Goal: Information Seeking & Learning: Learn about a topic

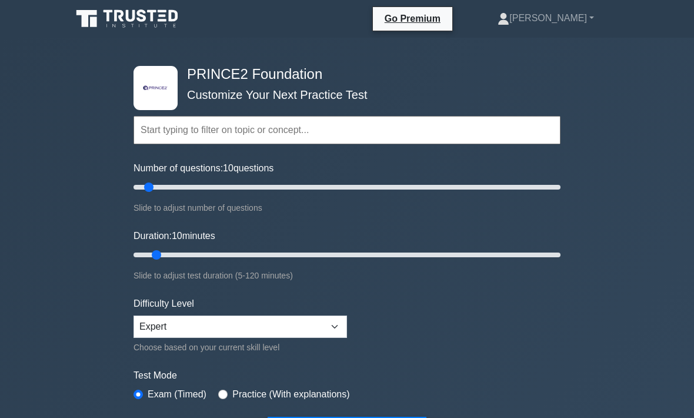
click at [229, 124] on input "text" at bounding box center [346, 130] width 427 height 28
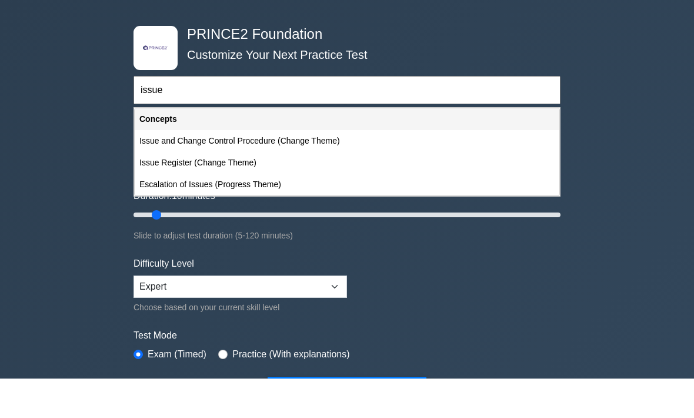
click at [312, 170] on div "Issue and Change Control Procedure (Change Theme)" at bounding box center [347, 181] width 425 height 22
type input "Issue and Change Control Procedure (Change Theme)"
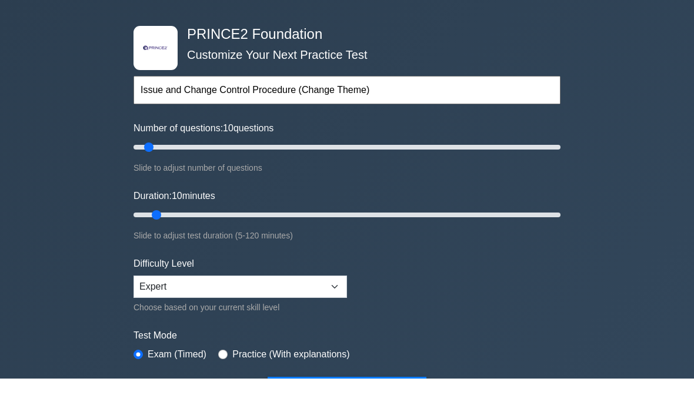
scroll to position [39, 0]
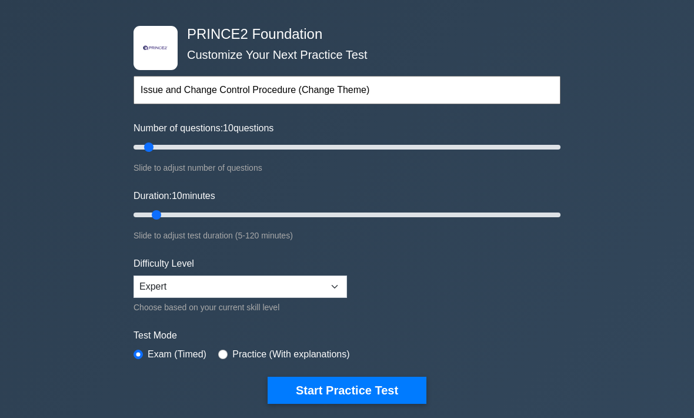
type input "5"
click at [142, 143] on input "Number of questions: 10 questions" at bounding box center [346, 148] width 427 height 14
click at [390, 386] on button "Start Practice Test" at bounding box center [347, 389] width 159 height 27
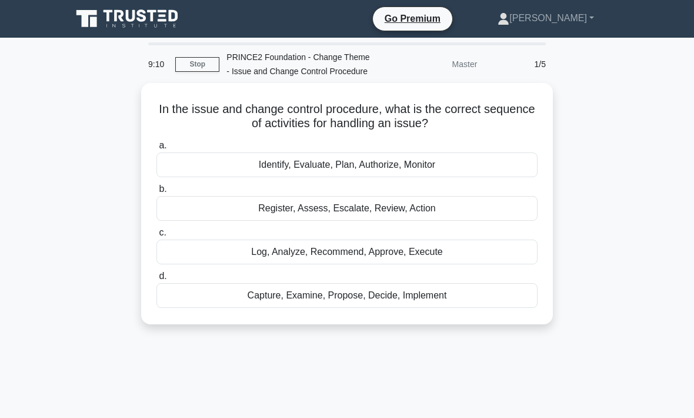
click at [390, 177] on div "Identify, Evaluate, Plan, Authorize, Monitor" at bounding box center [346, 164] width 381 height 25
click at [156, 149] on input "a. Identify, Evaluate, Plan, Authorize, Monitor" at bounding box center [156, 146] width 0 height 8
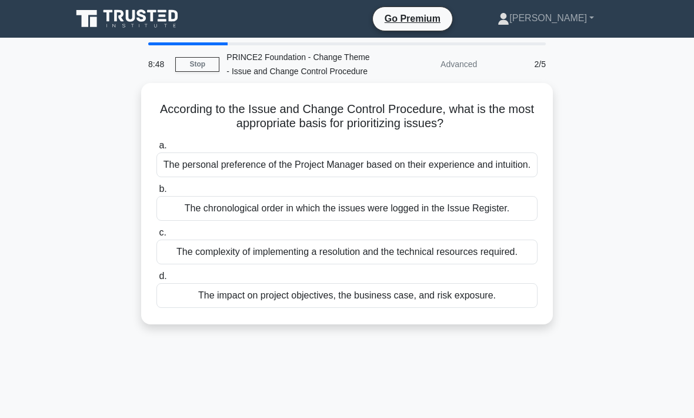
click at [368, 308] on div "The impact on project objectives, the business case, and risk exposure." at bounding box center [346, 295] width 381 height 25
click at [156, 280] on input "d. The impact on project objectives, the business case, and risk exposure." at bounding box center [156, 276] width 0 height 8
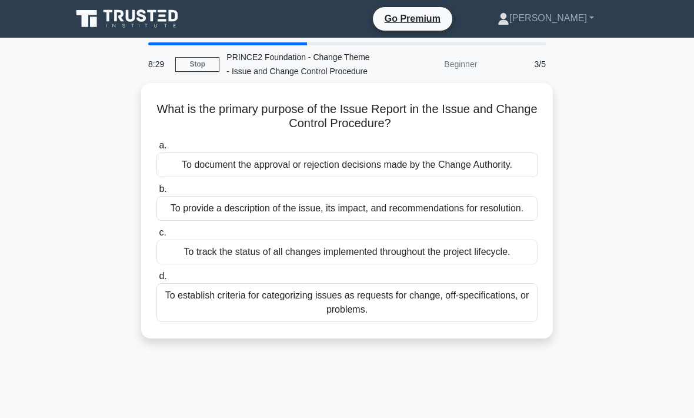
click at [369, 264] on div "To track the status of all changes implemented throughout the project lifecycle." at bounding box center [346, 251] width 381 height 25
click at [156, 236] on input "c. To track the status of all changes implemented throughout the project lifecy…" at bounding box center [156, 233] width 0 height 8
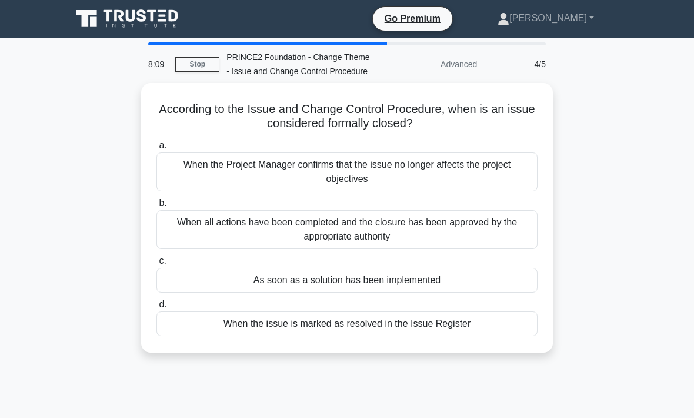
click at [393, 334] on div "When the issue is marked as resolved in the Issue Register" at bounding box center [346, 323] width 381 height 25
click at [156, 308] on input "d. When the issue is marked as resolved in the Issue Register" at bounding box center [156, 305] width 0 height 8
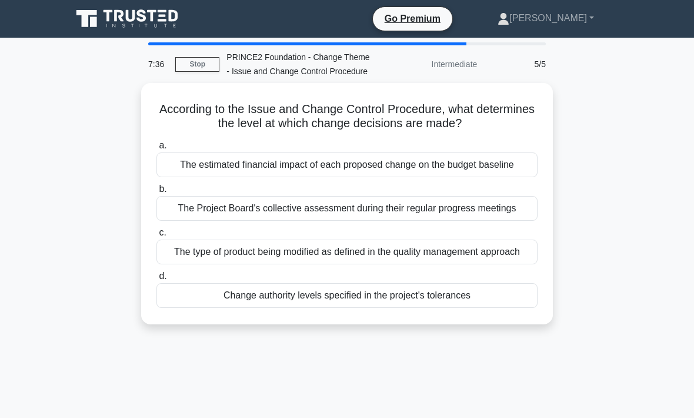
click at [362, 308] on div "Change authority levels specified in the project's tolerances" at bounding box center [346, 295] width 381 height 25
click at [156, 280] on input "d. Change authority levels specified in the project's tolerances" at bounding box center [156, 276] width 0 height 8
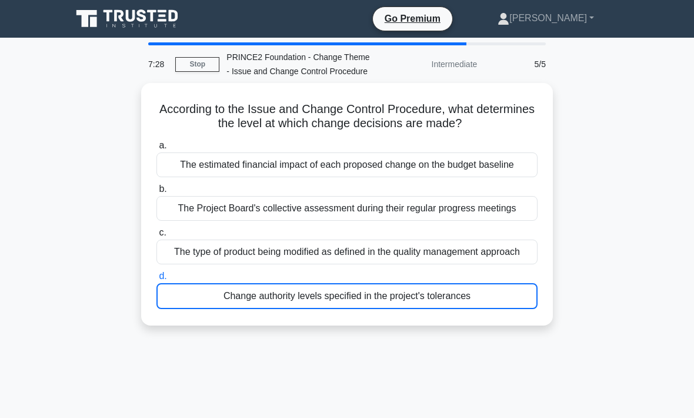
click at [193, 67] on link "Stop" at bounding box center [197, 64] width 44 height 15
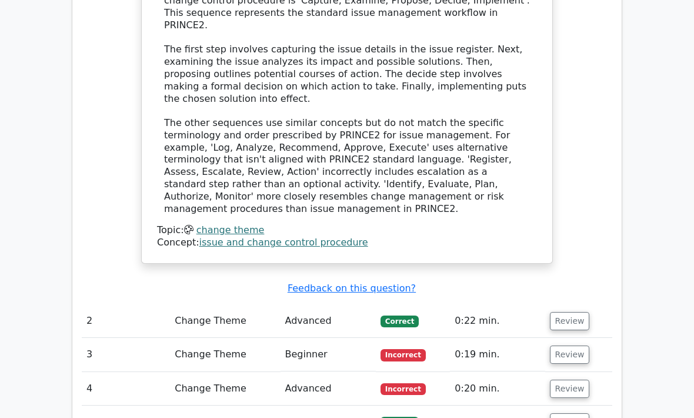
scroll to position [1233, 0]
click at [572, 345] on button "Review" at bounding box center [570, 354] width 40 height 18
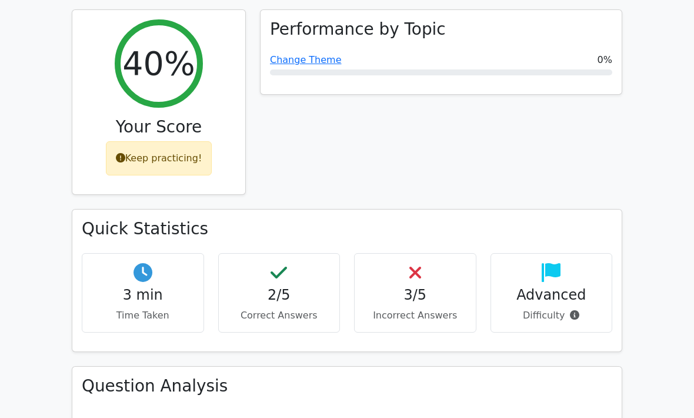
scroll to position [480, 0]
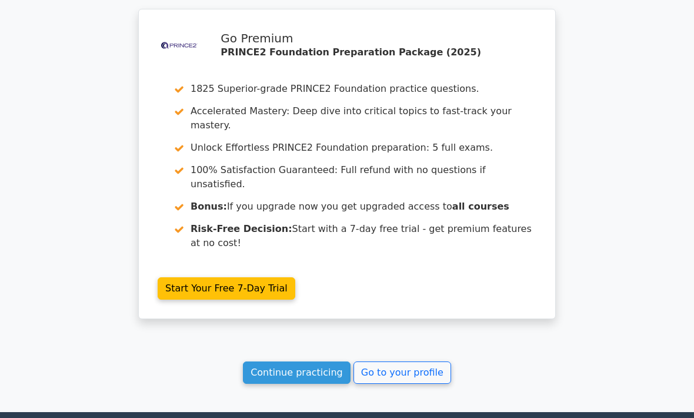
scroll to position [1726, 0]
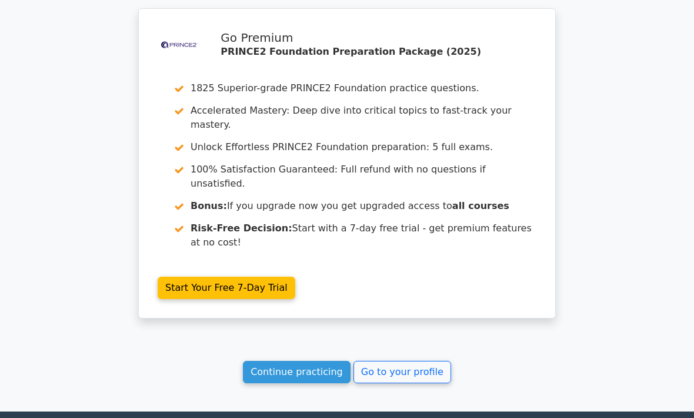
click at [301, 361] on link "Continue practicing" at bounding box center [297, 372] width 108 height 22
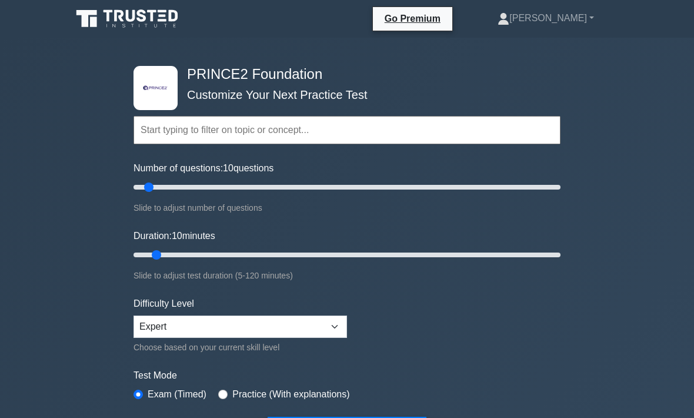
click at [183, 125] on input "text" at bounding box center [346, 130] width 427 height 28
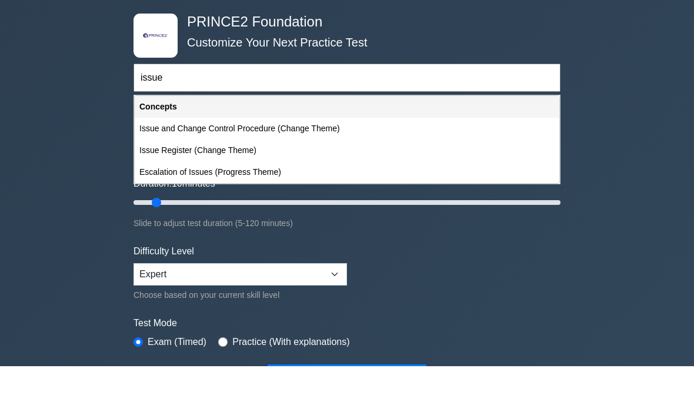
click at [275, 213] on div "Escalation of Issues (Progress Theme)" at bounding box center [347, 224] width 425 height 22
type input "Escalation of Issues (Progress Theme)"
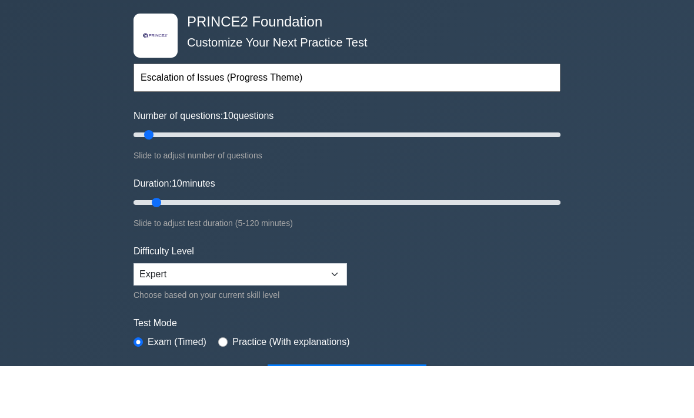
scroll to position [52, 0]
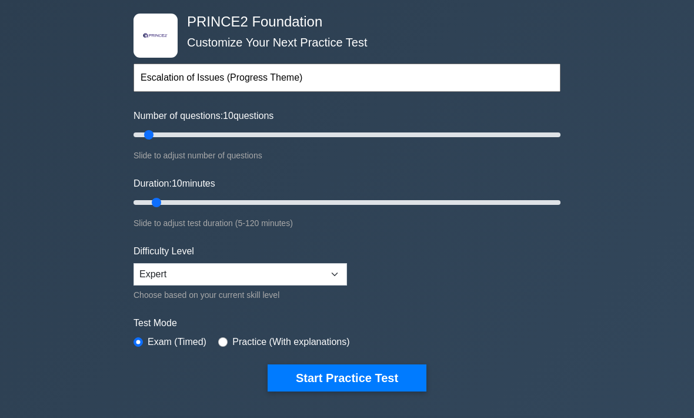
type input "5"
click at [143, 128] on input "Number of questions: 10 questions" at bounding box center [346, 135] width 427 height 14
type input "5"
click at [143, 195] on input "Duration: 10 minutes" at bounding box center [346, 202] width 427 height 14
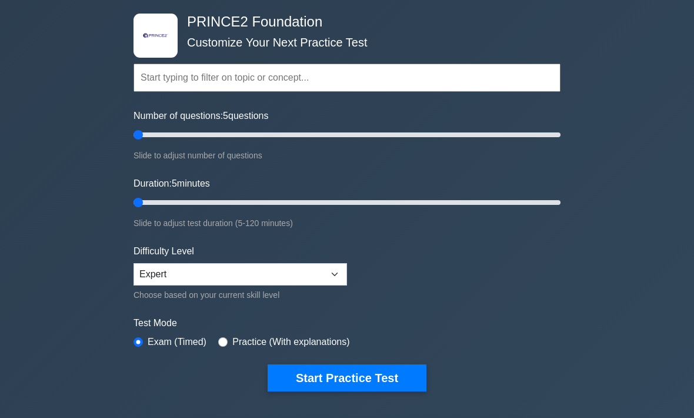
click at [354, 381] on button "Start Practice Test" at bounding box center [347, 377] width 159 height 27
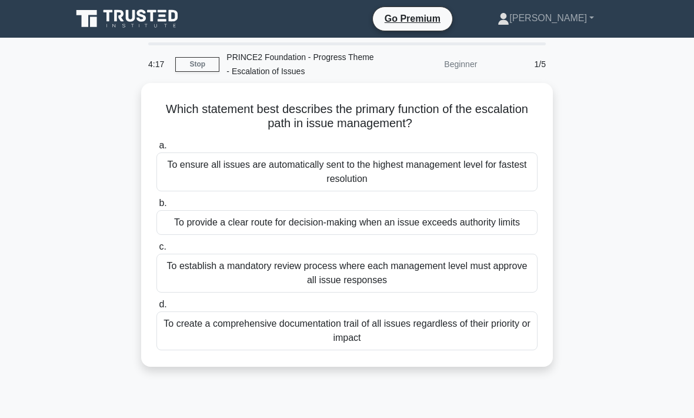
click at [425, 343] on div "To create a comprehensive documentation trail of all issues regardless of their…" at bounding box center [346, 330] width 381 height 39
click at [156, 308] on input "d. To create a comprehensive documentation trail of all issues regardless of th…" at bounding box center [156, 305] width 0 height 8
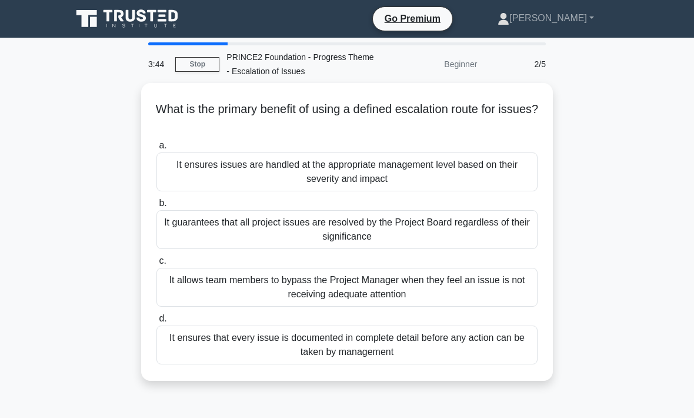
click at [350, 341] on div "It ensures that every issue is documented in complete detail before any action …" at bounding box center [346, 344] width 381 height 39
click at [156, 322] on input "d. It ensures that every issue is documented in complete detail before any acti…" at bounding box center [156, 319] width 0 height 8
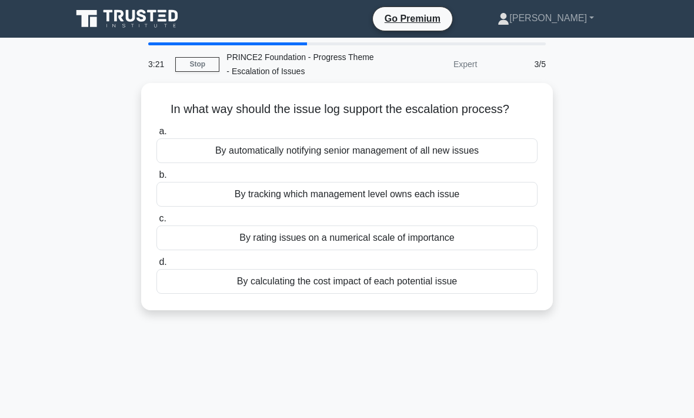
click at [435, 206] on div "By tracking which management level owns each issue" at bounding box center [346, 194] width 381 height 25
click at [156, 179] on input "b. By tracking which management level owns each issue" at bounding box center [156, 175] width 0 height 8
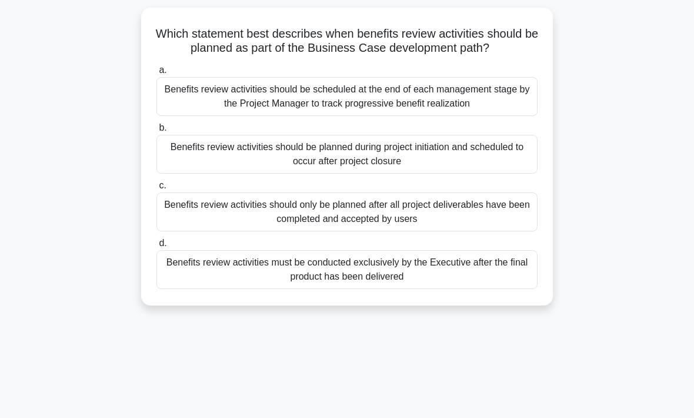
scroll to position [82, 0]
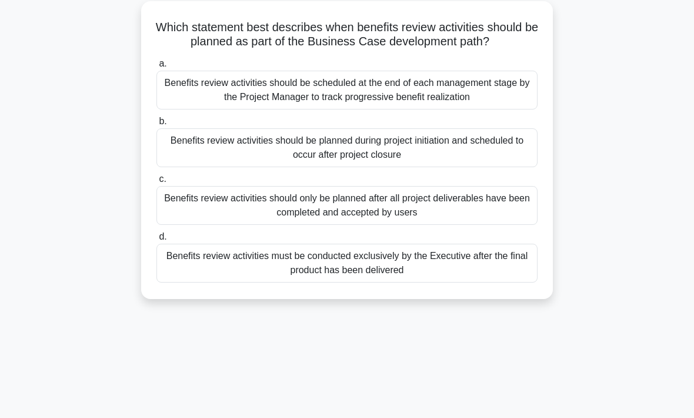
click at [380, 109] on div "Benefits review activities should be scheduled at the end of each management st…" at bounding box center [346, 90] width 381 height 39
click at [156, 68] on input "a. Benefits review activities should be scheduled at the end of each management…" at bounding box center [156, 64] width 0 height 8
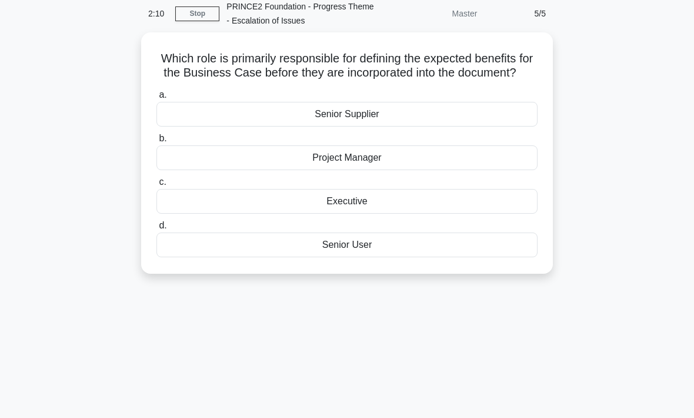
scroll to position [0, 0]
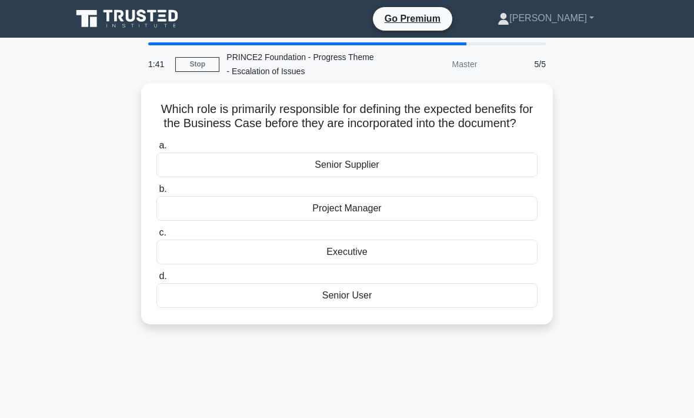
click at [377, 262] on div "Executive" at bounding box center [346, 251] width 381 height 25
click at [156, 236] on input "c. Executive" at bounding box center [156, 233] width 0 height 8
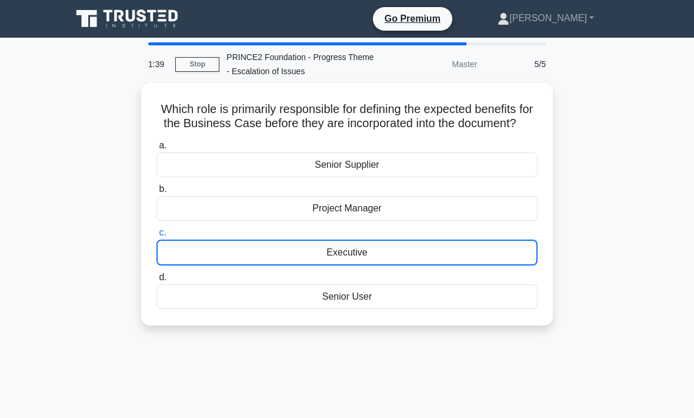
scroll to position [39, 0]
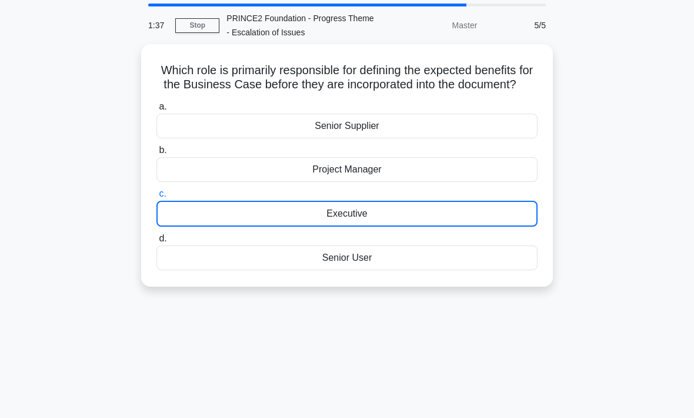
click at [195, 25] on link "Stop" at bounding box center [197, 25] width 44 height 15
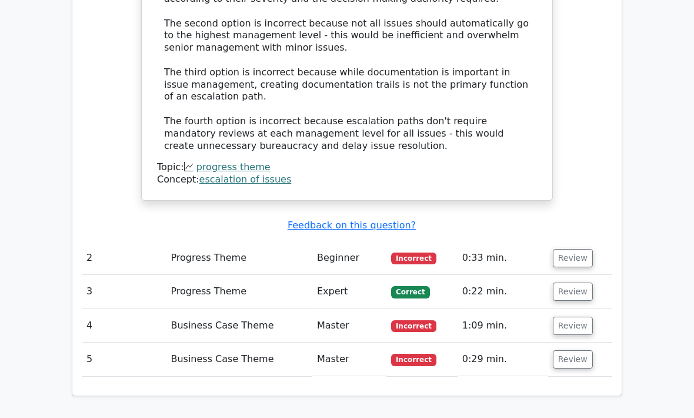
scroll to position [1357, 0]
click at [576, 350] on button "Review" at bounding box center [573, 359] width 40 height 18
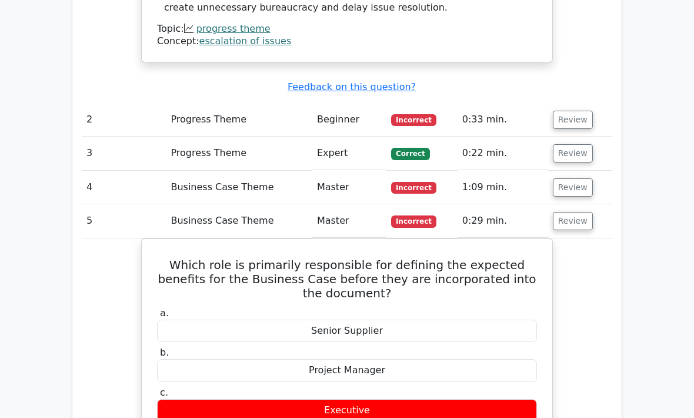
scroll to position [1496, 0]
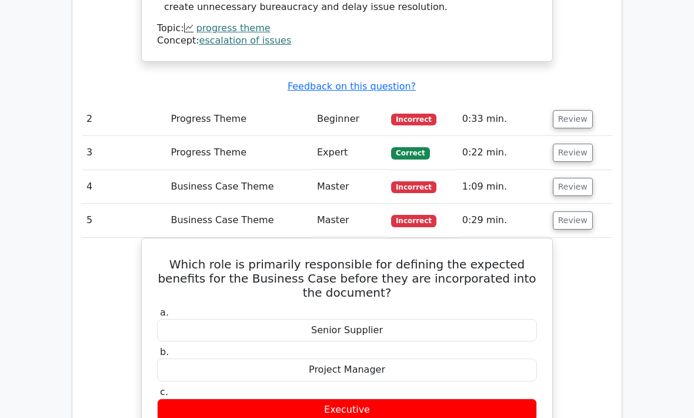
click at [579, 211] on button "Review" at bounding box center [573, 220] width 40 height 18
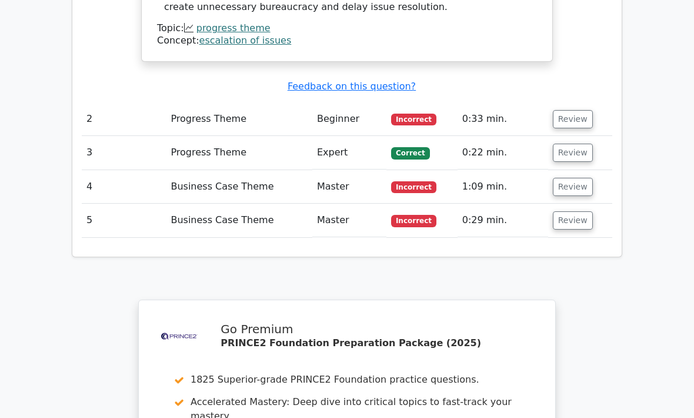
click at [585, 178] on button "Review" at bounding box center [573, 187] width 40 height 18
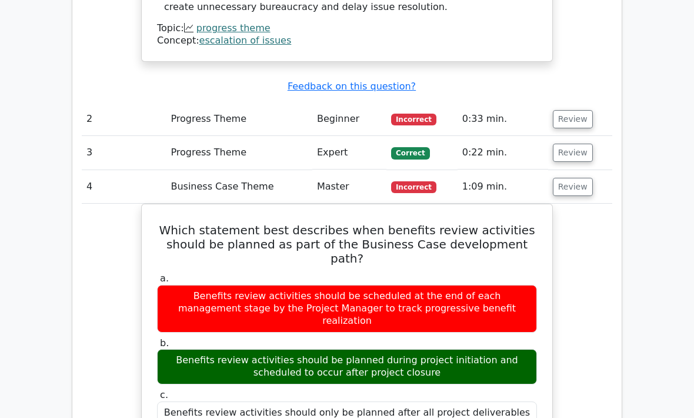
click at [580, 178] on button "Review" at bounding box center [573, 187] width 40 height 18
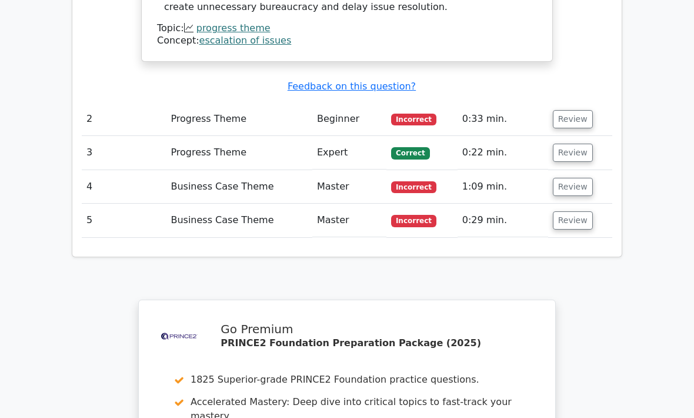
click at [574, 110] on button "Review" at bounding box center [573, 119] width 40 height 18
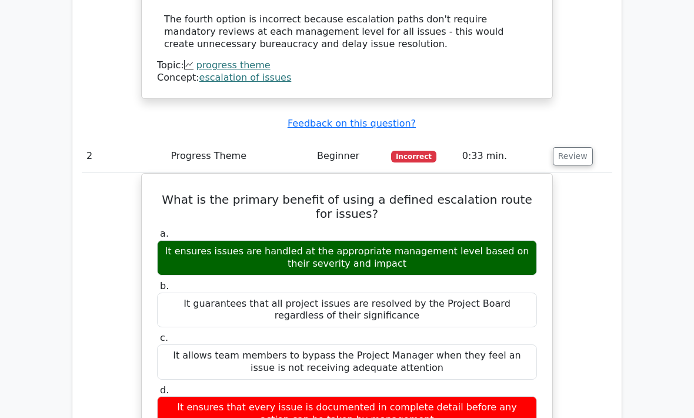
scroll to position [1459, 0]
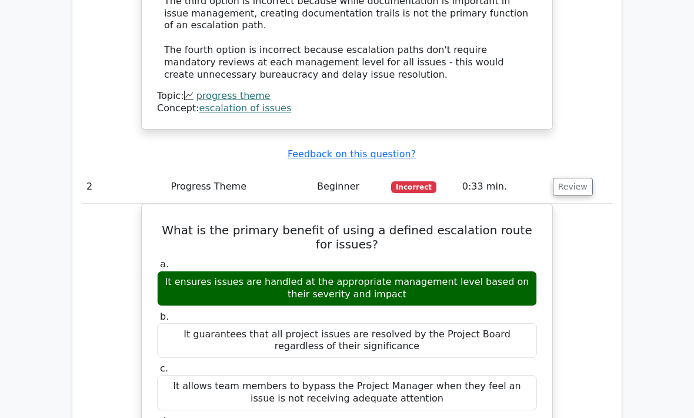
click at [577, 178] on button "Review" at bounding box center [573, 187] width 40 height 18
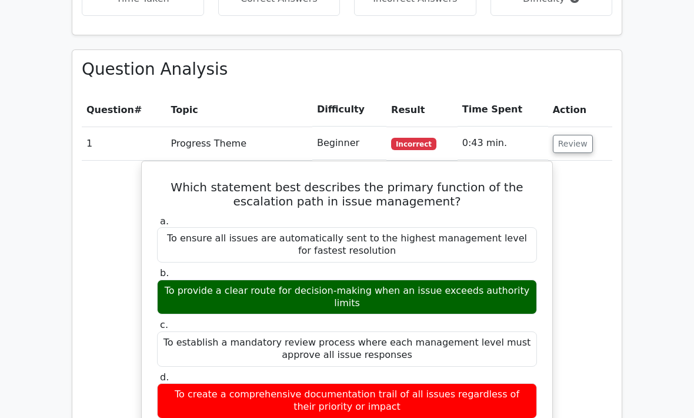
scroll to position [799, 0]
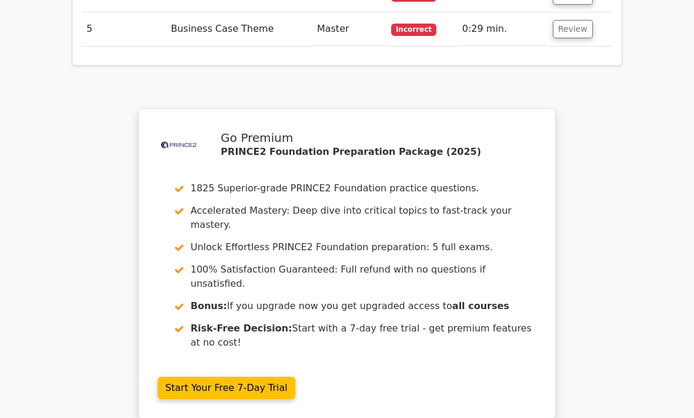
scroll to position [1681, 0]
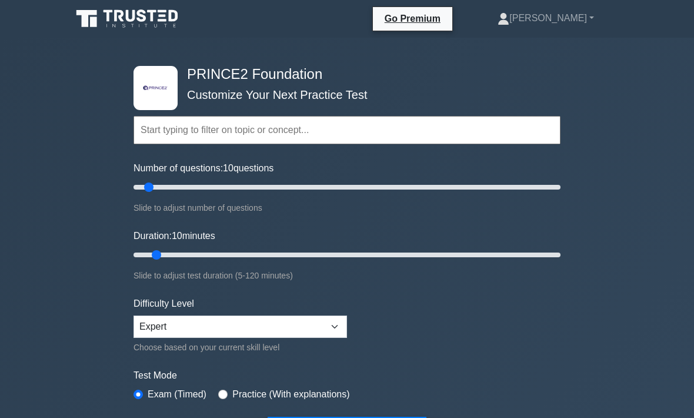
click at [216, 117] on input "text" at bounding box center [346, 130] width 427 height 28
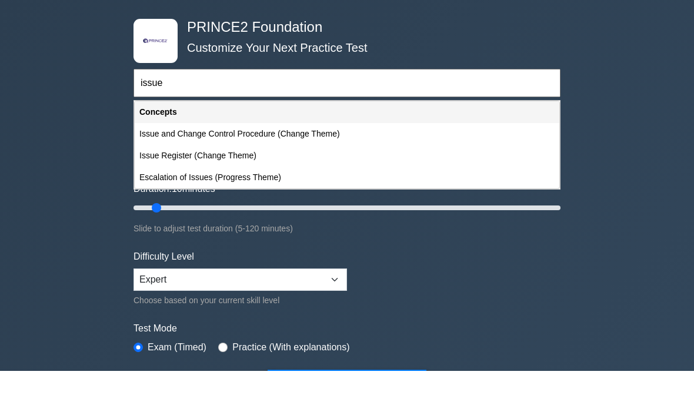
click at [260, 213] on div "Escalation of Issues (Progress Theme)" at bounding box center [347, 224] width 425 height 22
type input "Escalation of Issues (Progress Theme)"
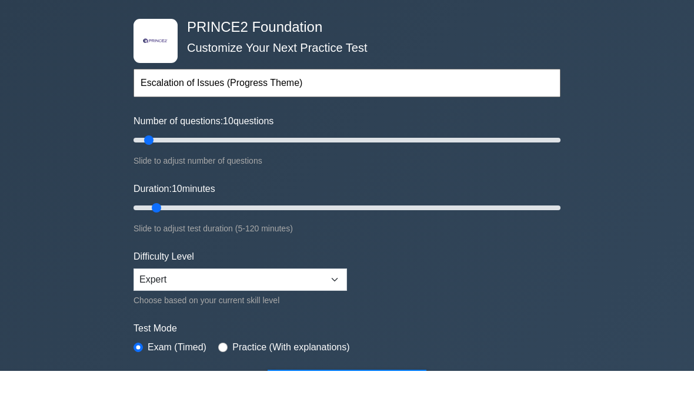
scroll to position [47, 0]
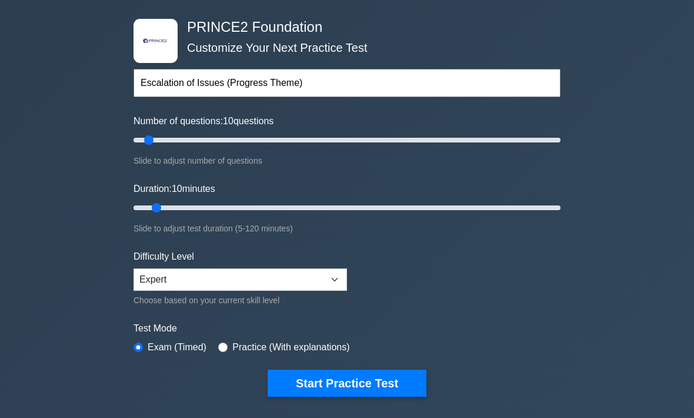
click at [131, 132] on div ".st0{fill-rule:evenodd;clip-rule:evenodd;fill:#000041;} .st1{fill-rule:evenodd;…" at bounding box center [346, 208] width 441 height 434
type input "5"
click at [141, 138] on input "Number of questions: 10 questions" at bounding box center [346, 140] width 427 height 14
click at [149, 202] on input "Duration: 10 minutes" at bounding box center [346, 208] width 427 height 14
type input "5"
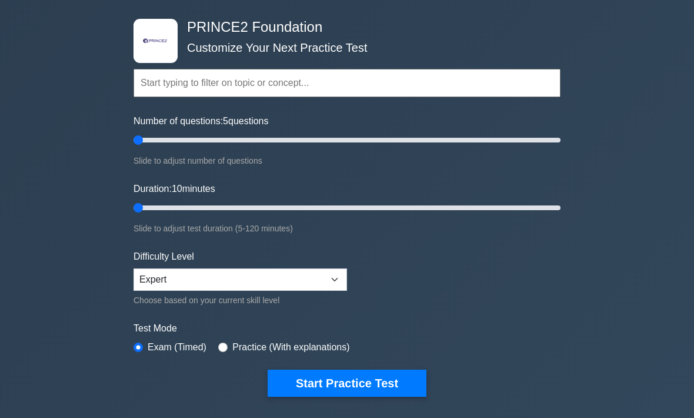
click at [139, 201] on input "Duration: 10 minutes" at bounding box center [346, 208] width 427 height 14
click at [377, 372] on button "Start Practice Test" at bounding box center [347, 382] width 159 height 27
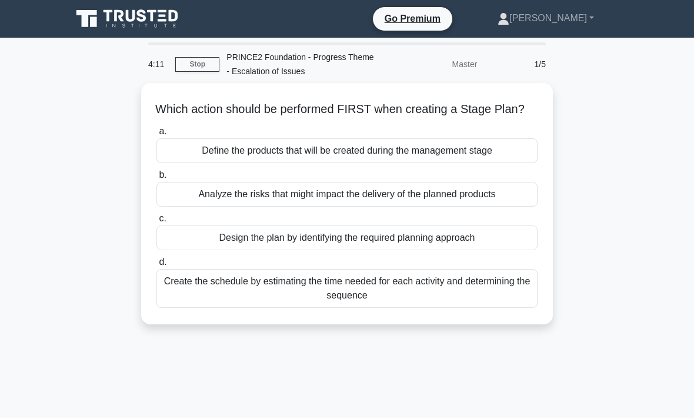
click at [479, 306] on div "Create the schedule by estimating the time needed for each activity and determi…" at bounding box center [346, 288] width 381 height 39
click at [156, 266] on input "d. Create the schedule by estimating the time needed for each activity and dete…" at bounding box center [156, 262] width 0 height 8
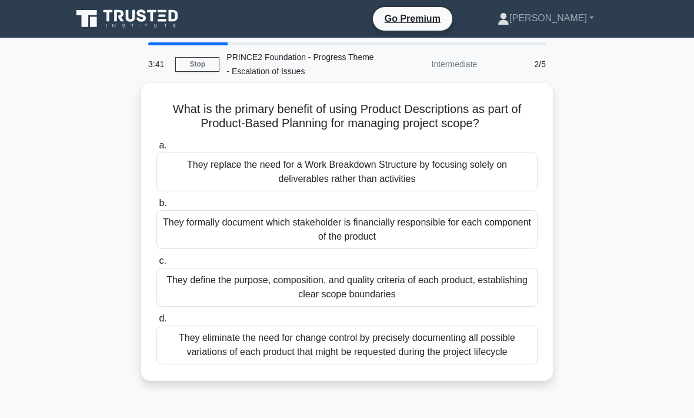
click at [426, 276] on div "They define the purpose, composition, and quality criteria of each product, est…" at bounding box center [346, 287] width 381 height 39
click at [156, 265] on input "c. They define the purpose, composition, and quality criteria of each product, …" at bounding box center [156, 261] width 0 height 8
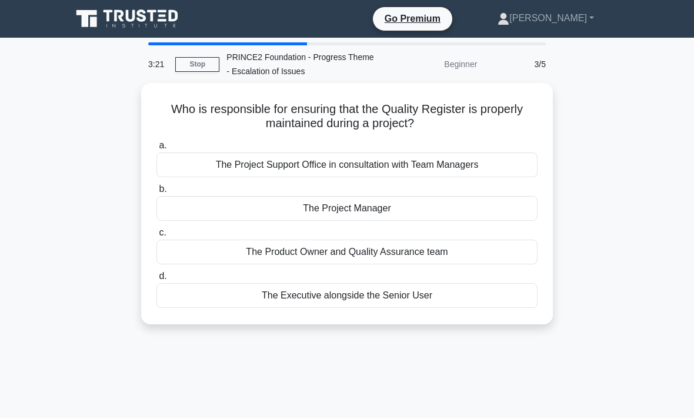
click at [393, 205] on div "The Project Manager" at bounding box center [346, 208] width 381 height 25
click at [156, 193] on input "b. The Project Manager" at bounding box center [156, 189] width 0 height 8
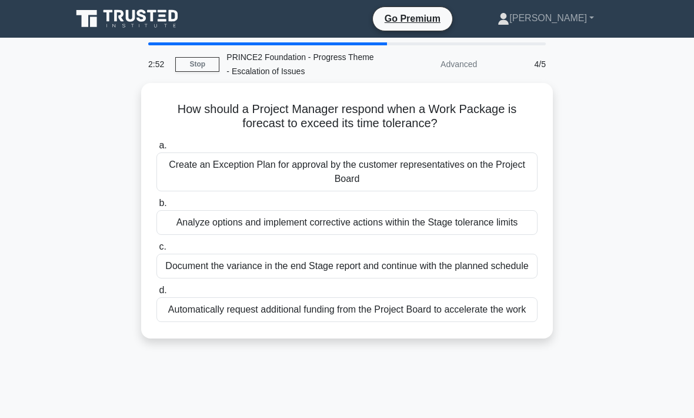
click at [368, 225] on div "Analyze options and implement corrective actions within the Stage tolerance lim…" at bounding box center [346, 222] width 381 height 25
click at [156, 207] on input "b. Analyze options and implement corrective actions within the Stage tolerance …" at bounding box center [156, 203] width 0 height 8
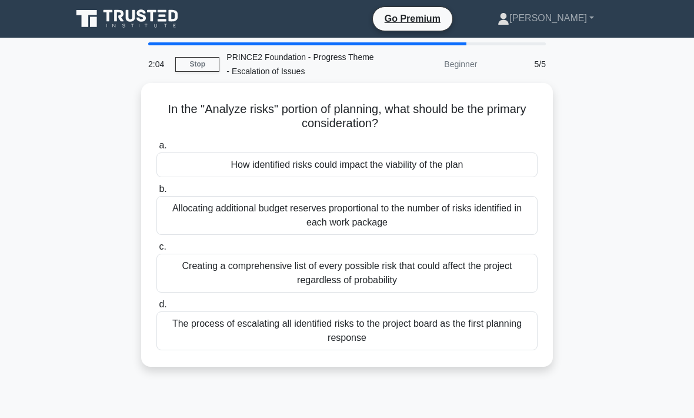
click at [450, 152] on div "How identified risks could impact the viability of the plan" at bounding box center [346, 164] width 381 height 25
click at [156, 149] on input "a. How identified risks could impact the viability of the plan" at bounding box center [156, 146] width 0 height 8
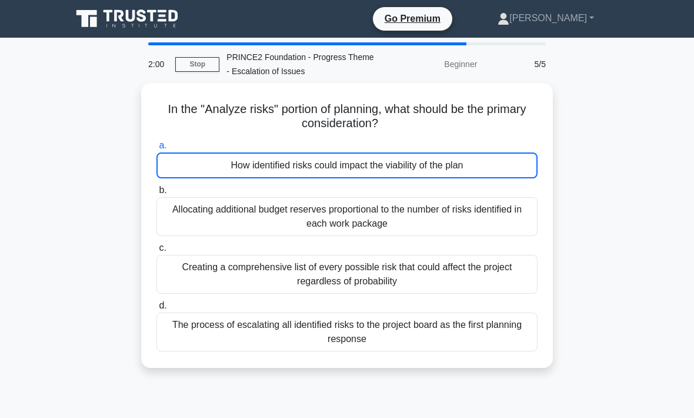
click at [201, 57] on link "Stop" at bounding box center [197, 64] width 44 height 15
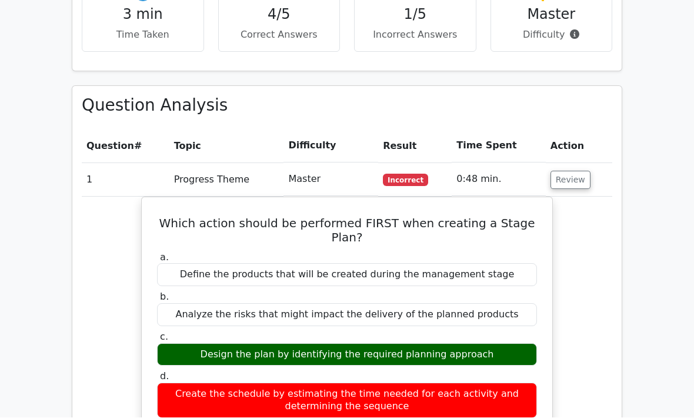
scroll to position [753, 0]
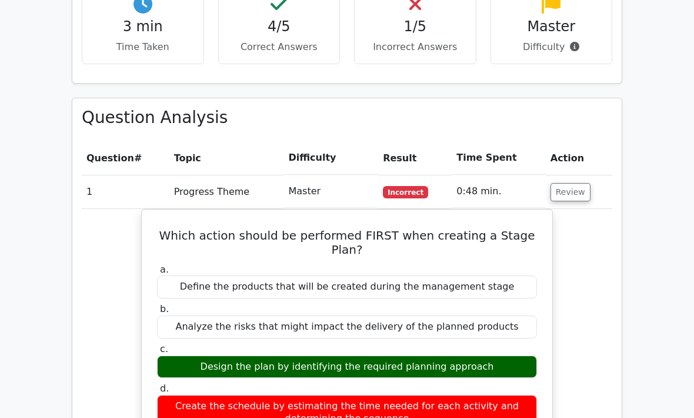
click at [574, 183] on button "Review" at bounding box center [570, 192] width 40 height 18
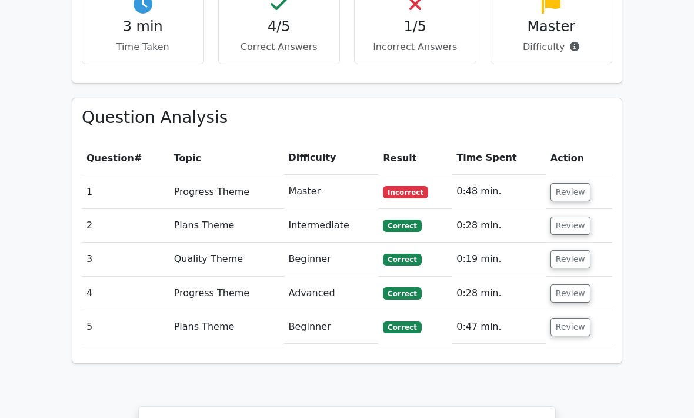
click at [578, 250] on button "Review" at bounding box center [570, 259] width 40 height 18
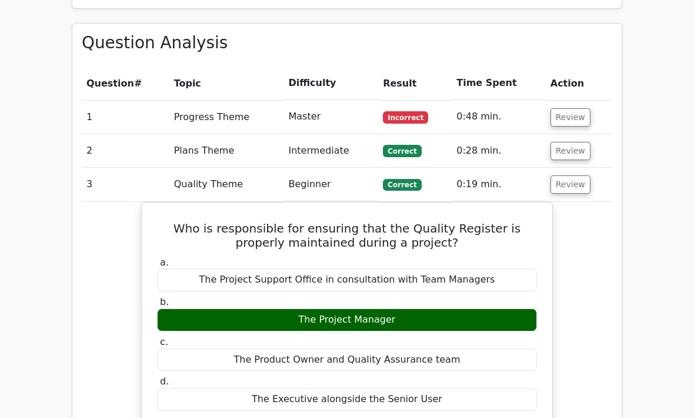
click at [574, 142] on button "Review" at bounding box center [570, 151] width 40 height 18
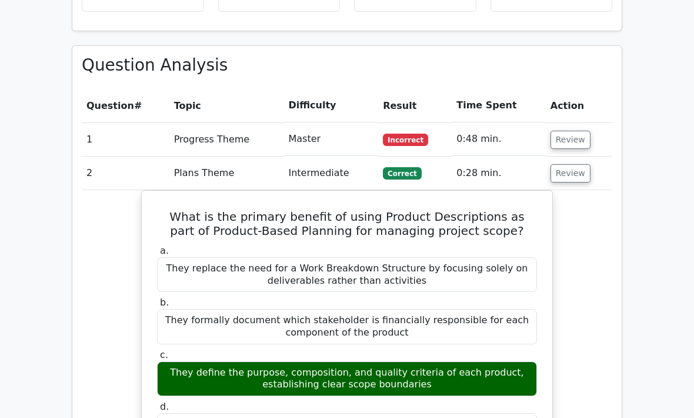
scroll to position [777, 0]
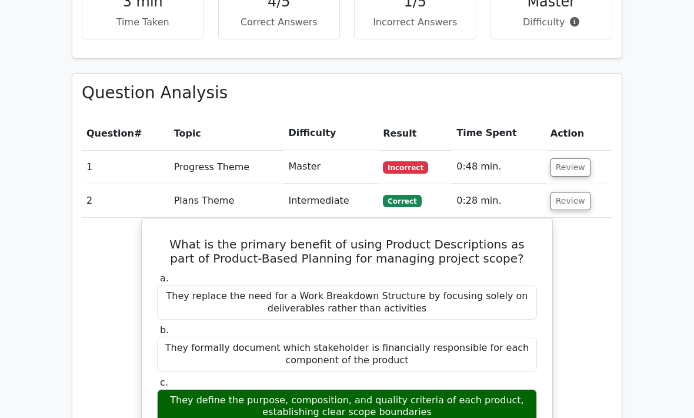
click at [565, 158] on button "Review" at bounding box center [570, 167] width 40 height 18
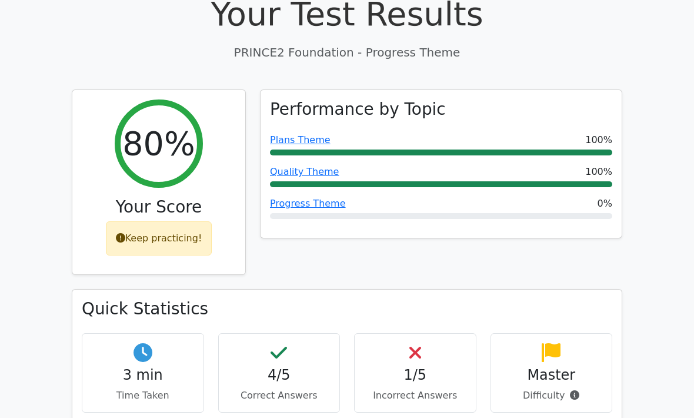
scroll to position [393, 0]
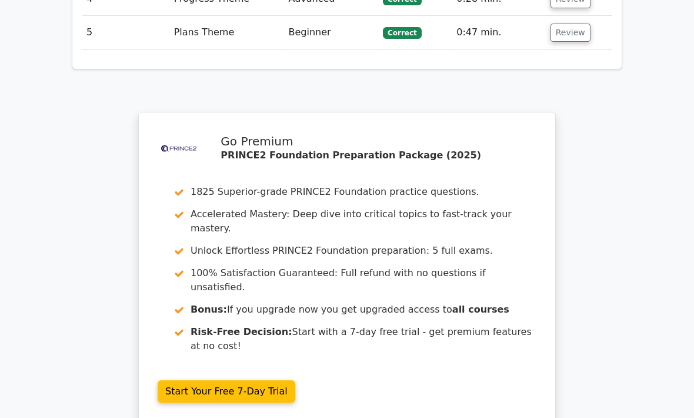
scroll to position [1792, 0]
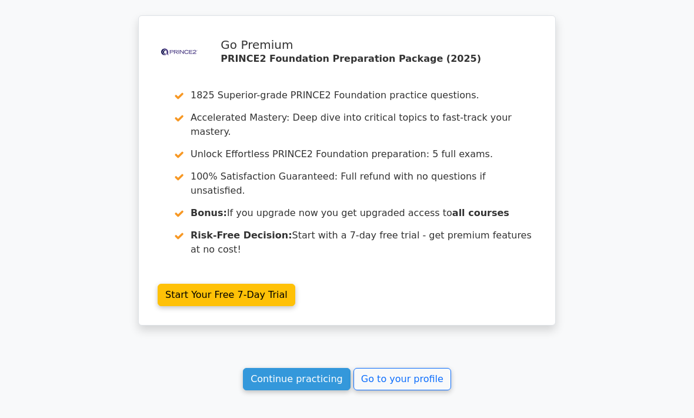
click at [318, 368] on link "Continue practicing" at bounding box center [297, 379] width 108 height 22
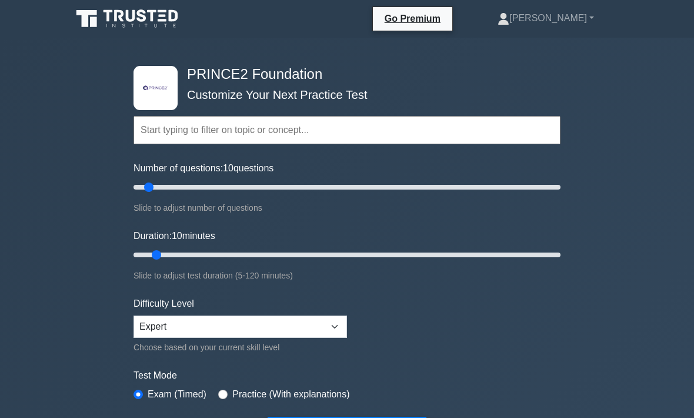
click at [180, 134] on input "text" at bounding box center [346, 130] width 427 height 28
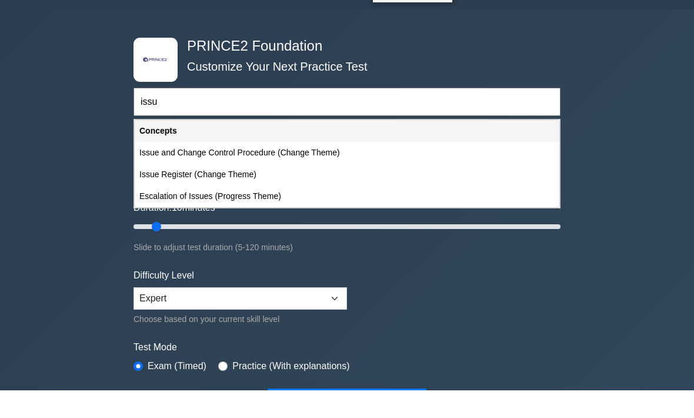
click at [249, 192] on div "Issue Register (Change Theme)" at bounding box center [347, 203] width 425 height 22
type input "Issue Register (Change Theme)"
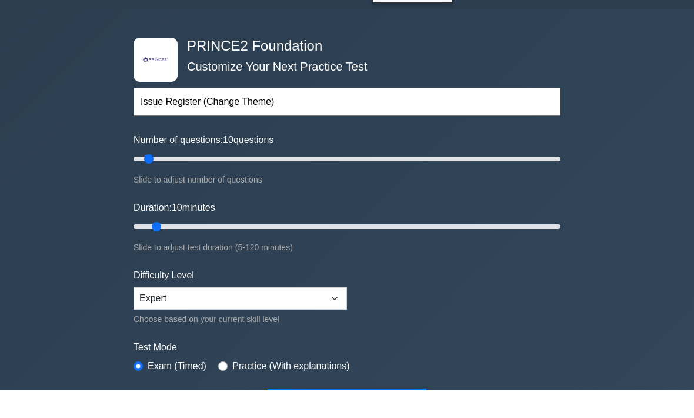
scroll to position [28, 0]
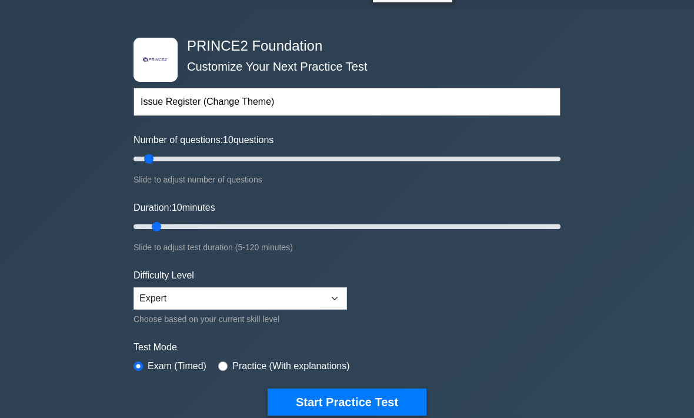
type input "5"
click at [137, 152] on input "Number of questions: 10 questions" at bounding box center [346, 159] width 427 height 14
click at [355, 399] on button "Start Practice Test" at bounding box center [347, 401] width 159 height 27
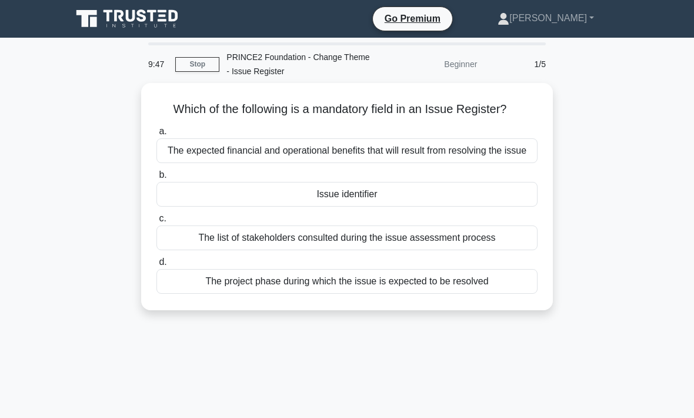
click at [382, 206] on div "Issue identifier" at bounding box center [346, 194] width 381 height 25
click at [156, 179] on input "b. Issue identifier" at bounding box center [156, 175] width 0 height 8
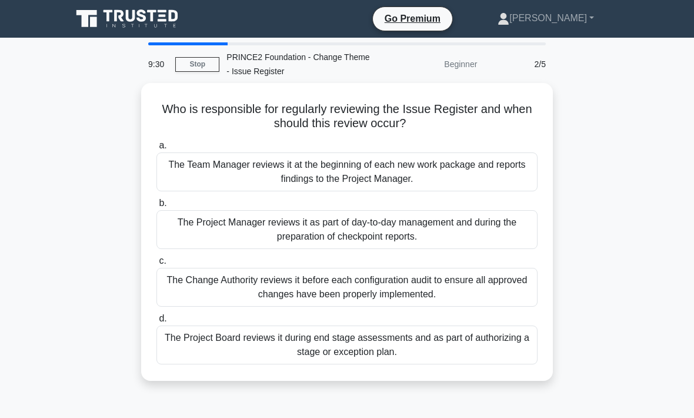
click at [398, 232] on div "The Project Manager reviews it as part of day-to-day management and during the …" at bounding box center [346, 229] width 381 height 39
click at [156, 207] on input "b. The Project Manager reviews it as part of day-to-day management and during t…" at bounding box center [156, 203] width 0 height 8
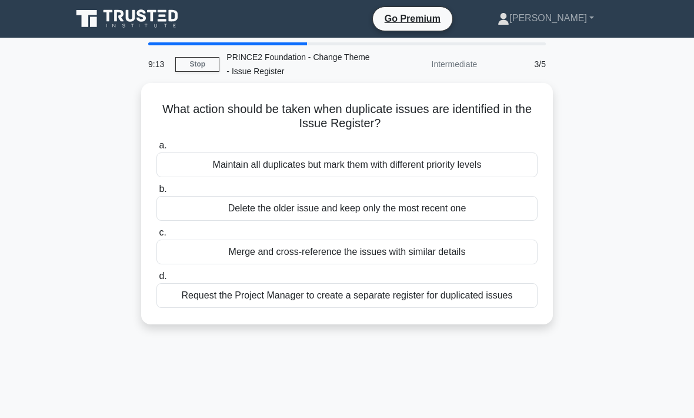
click at [366, 301] on div "Request the Project Manager to create a separate register for duplicated issues" at bounding box center [346, 295] width 381 height 25
click at [156, 280] on input "d. Request the Project Manager to create a separate register for duplicated iss…" at bounding box center [156, 276] width 0 height 8
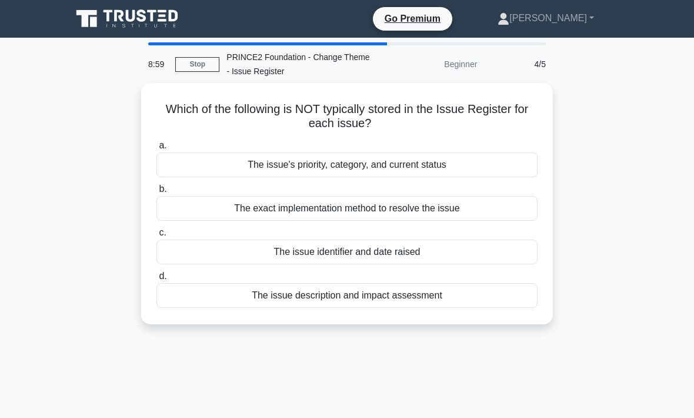
click at [355, 205] on div "The exact implementation method to resolve the issue" at bounding box center [346, 208] width 381 height 25
click at [156, 193] on input "b. The exact implementation method to resolve the issue" at bounding box center [156, 189] width 0 height 8
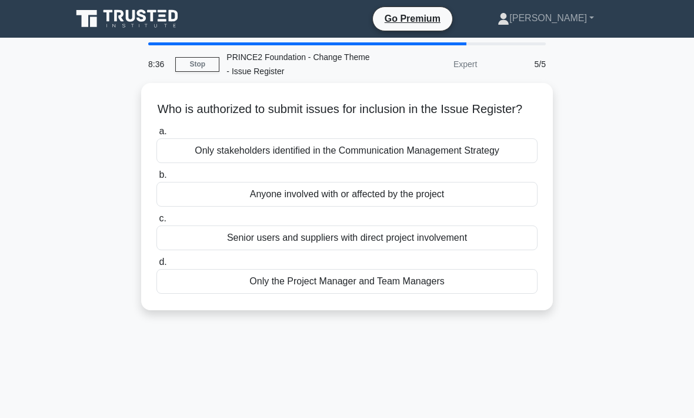
click at [358, 293] on div "Only the Project Manager and Team Managers" at bounding box center [346, 281] width 381 height 25
click at [156, 266] on input "d. Only the Project Manager and Team Managers" at bounding box center [156, 262] width 0 height 8
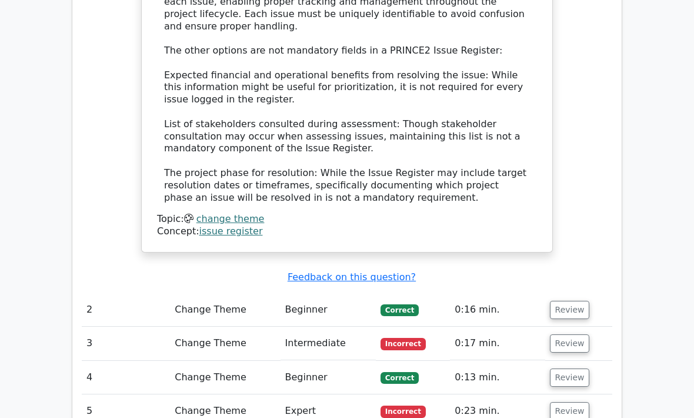
scroll to position [1291, 0]
click at [574, 334] on button "Review" at bounding box center [570, 343] width 40 height 18
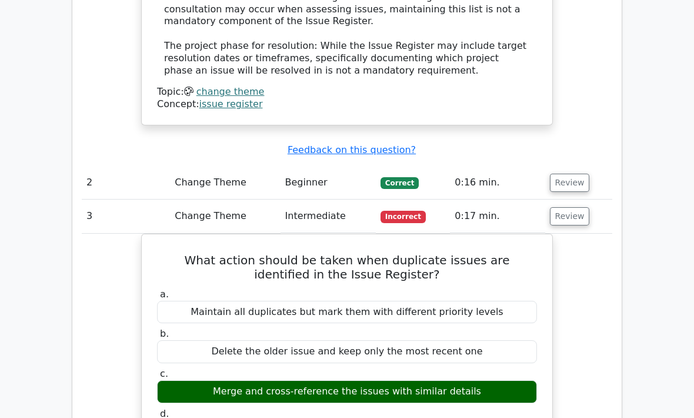
scroll to position [1419, 0]
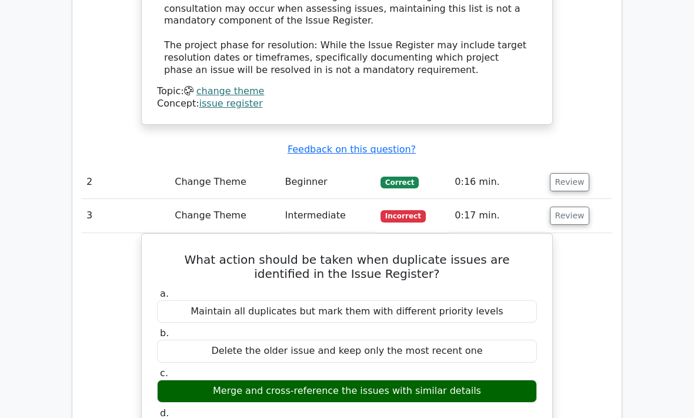
click at [572, 207] on button "Review" at bounding box center [570, 216] width 40 height 18
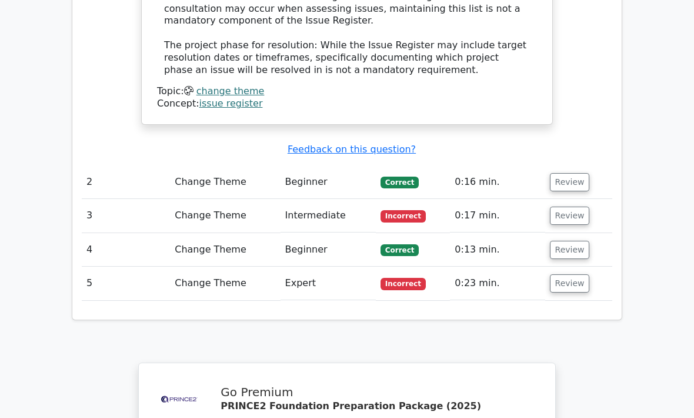
click at [574, 274] on button "Review" at bounding box center [570, 283] width 40 height 18
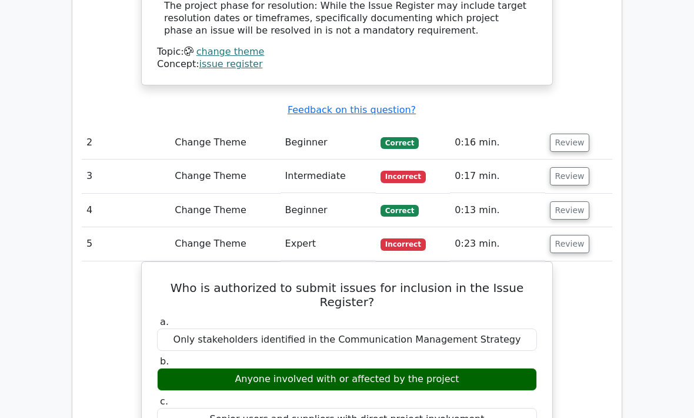
scroll to position [1458, 0]
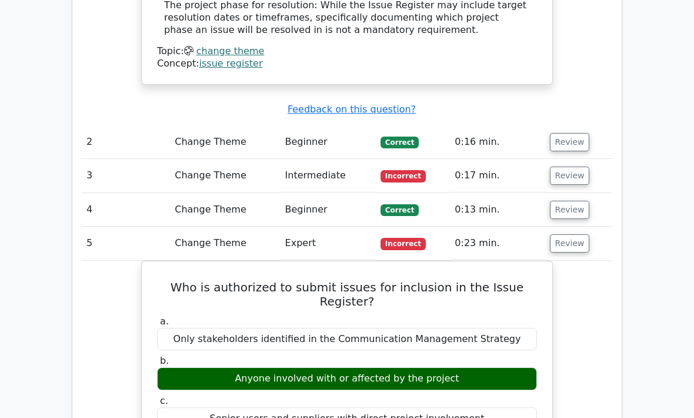
click at [577, 235] on button "Review" at bounding box center [570, 244] width 40 height 18
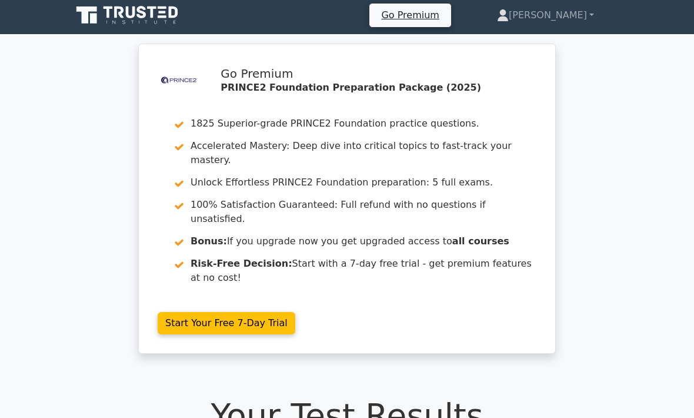
scroll to position [0, 0]
